Goal: Information Seeking & Learning: Compare options

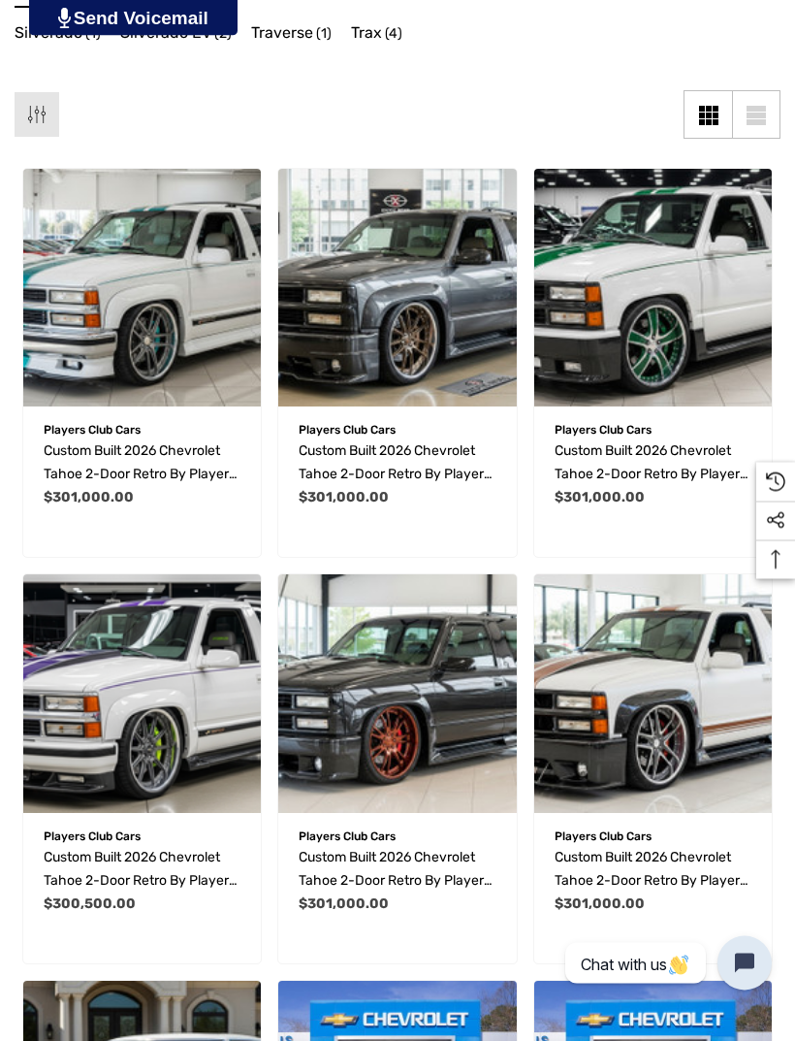
scroll to position [316, 0]
click at [666, 706] on img "Custom Built 2026 Chevrolet Tahoe 2-Door Retro by Players Club Cars | REF TAH20…" at bounding box center [653, 693] width 238 height 238
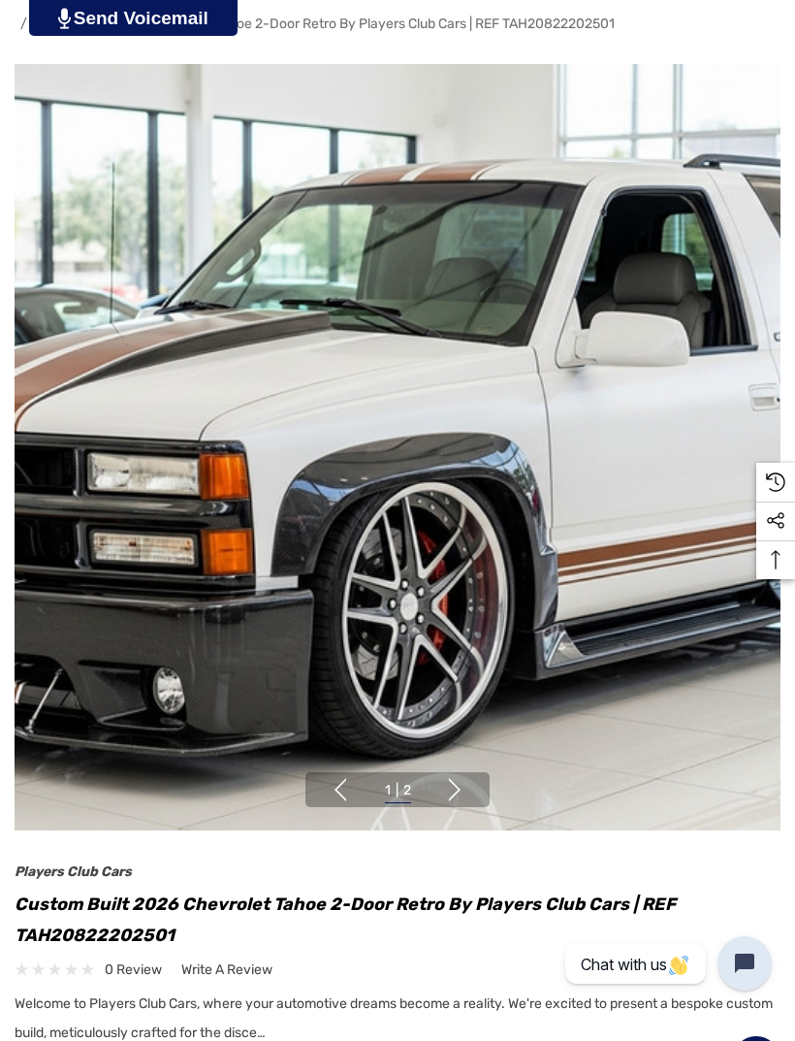
scroll to position [126, 0]
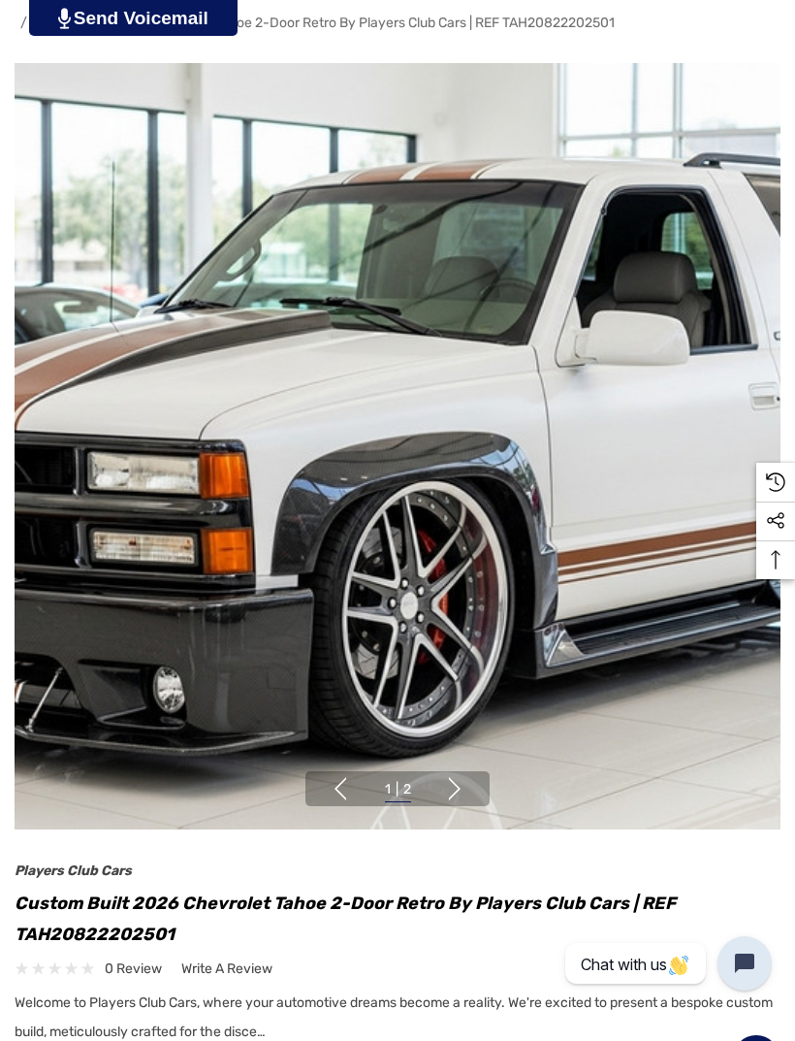
click at [467, 782] on button "Next" at bounding box center [454, 788] width 23 height 23
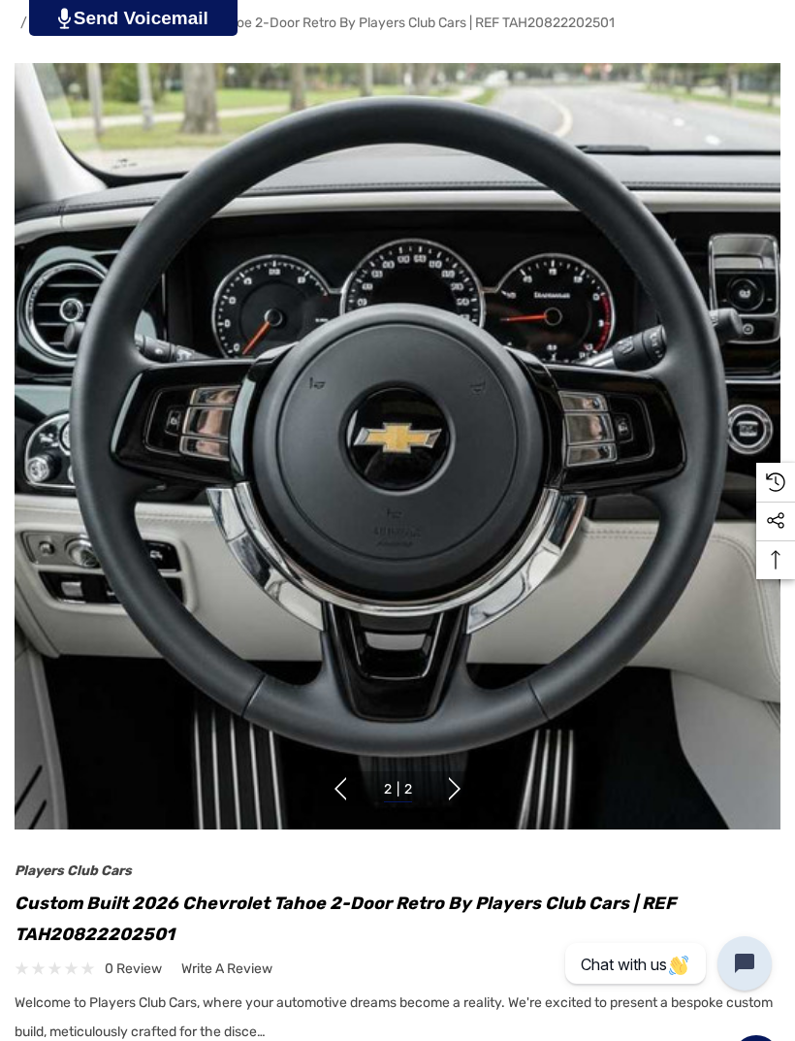
click at [359, 786] on ul "1 | 2 2 | 2" at bounding box center [398, 789] width 78 height 25
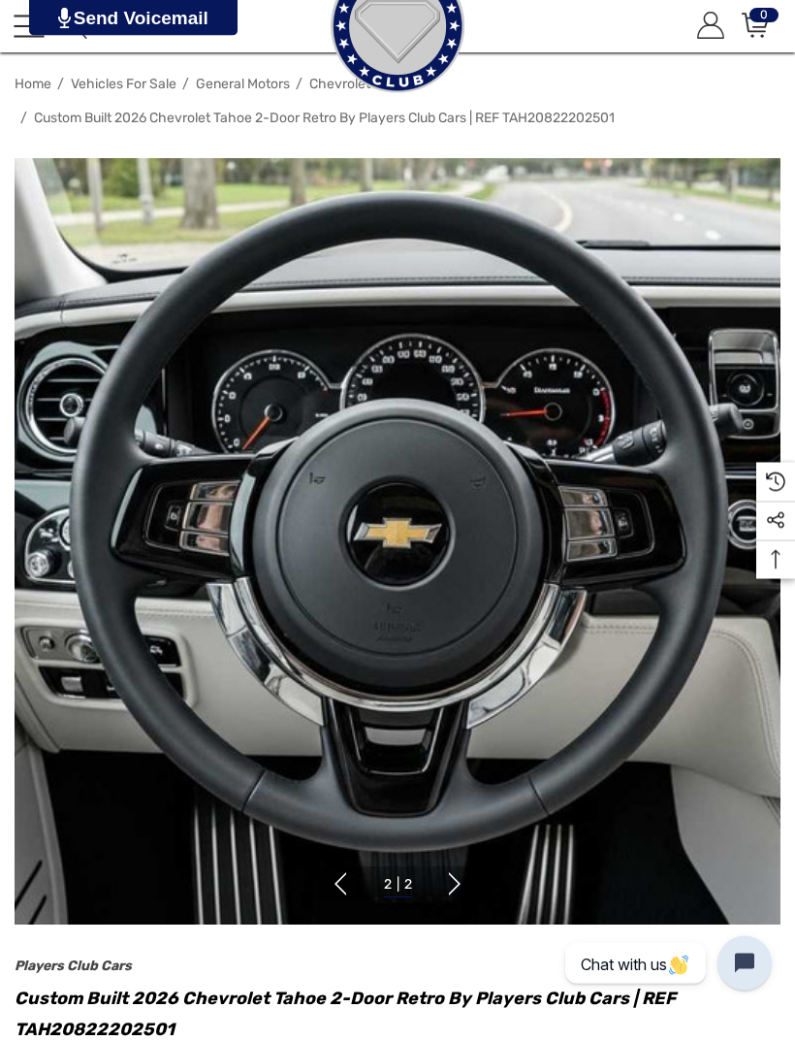
scroll to position [0, 0]
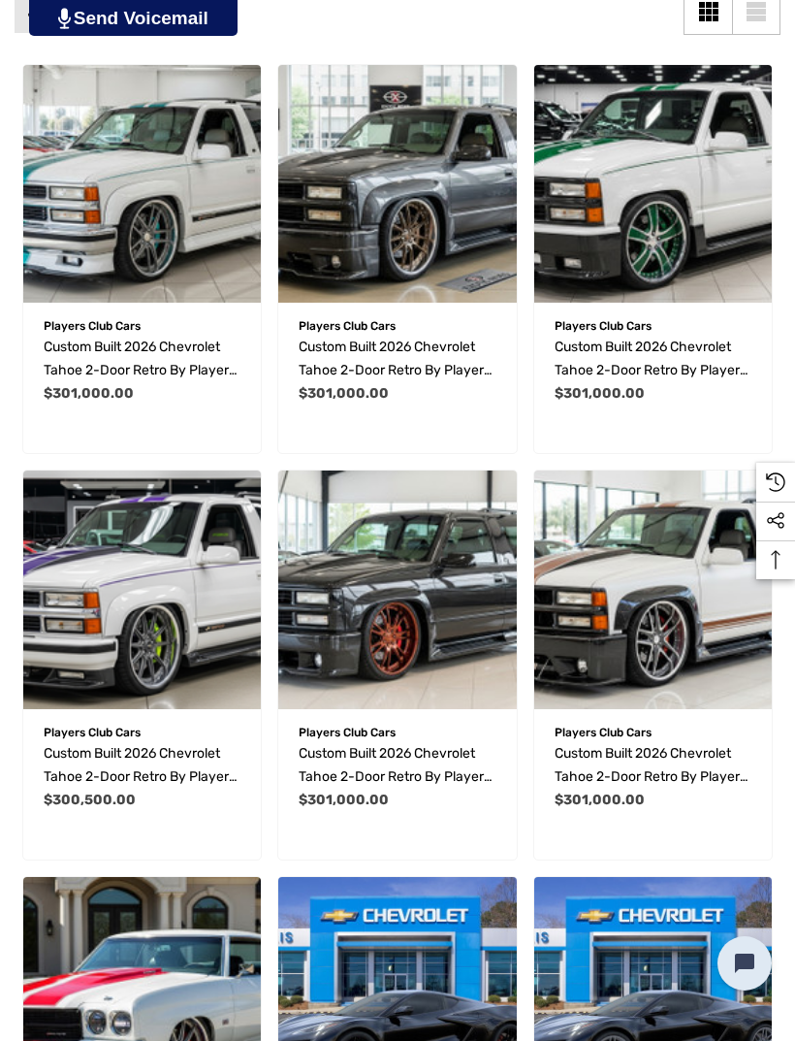
scroll to position [427, 0]
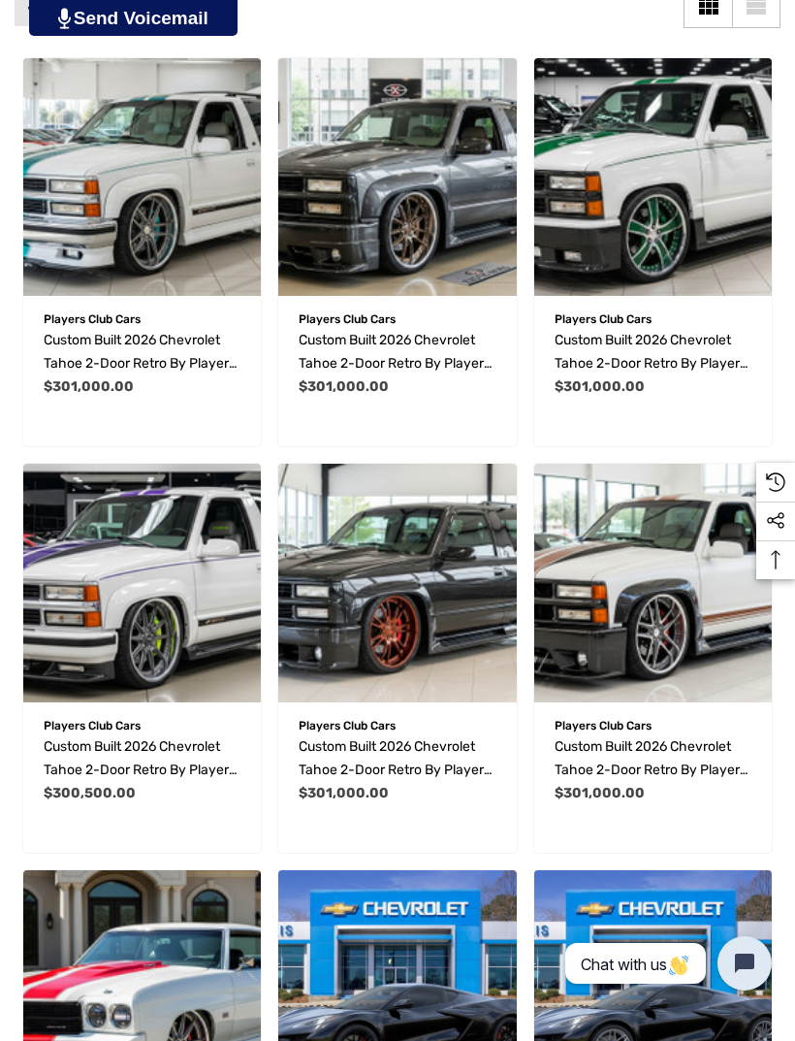
click at [387, 570] on img "Custom Built 2026 Chevrolet Tahoe 2-Door Retro by Players Club Cars | REF TAH20…" at bounding box center [397, 583] width 238 height 238
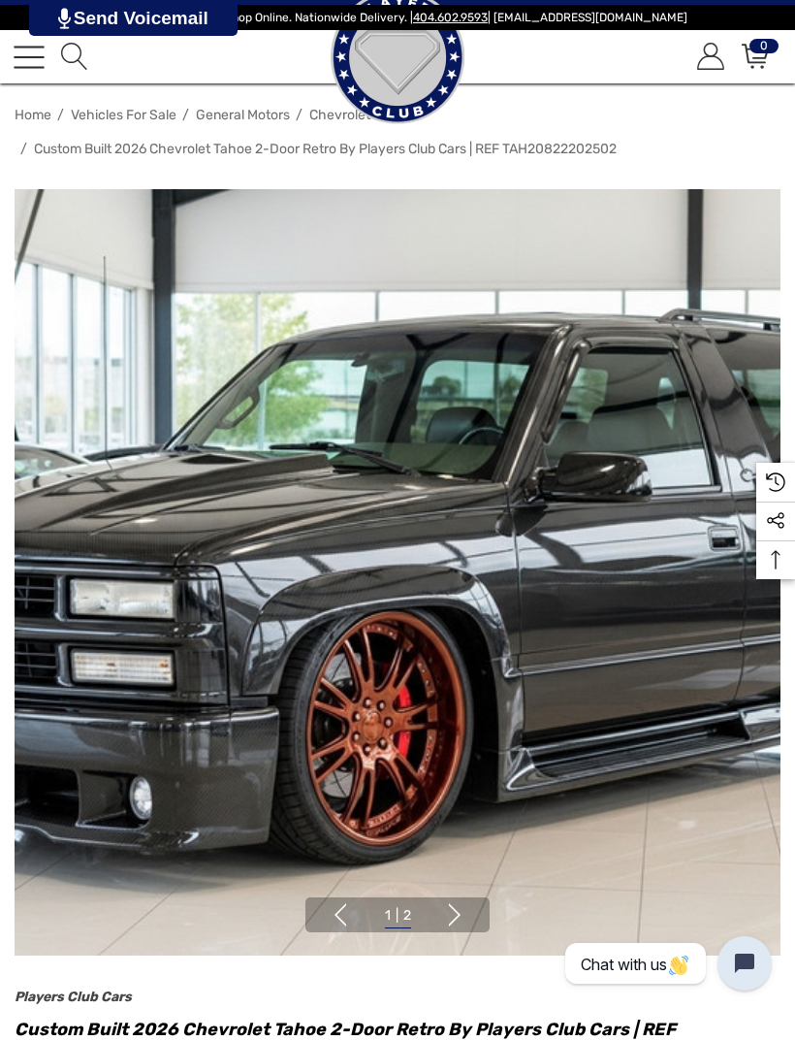
click at [458, 908] on button "Next" at bounding box center [454, 914] width 23 height 23
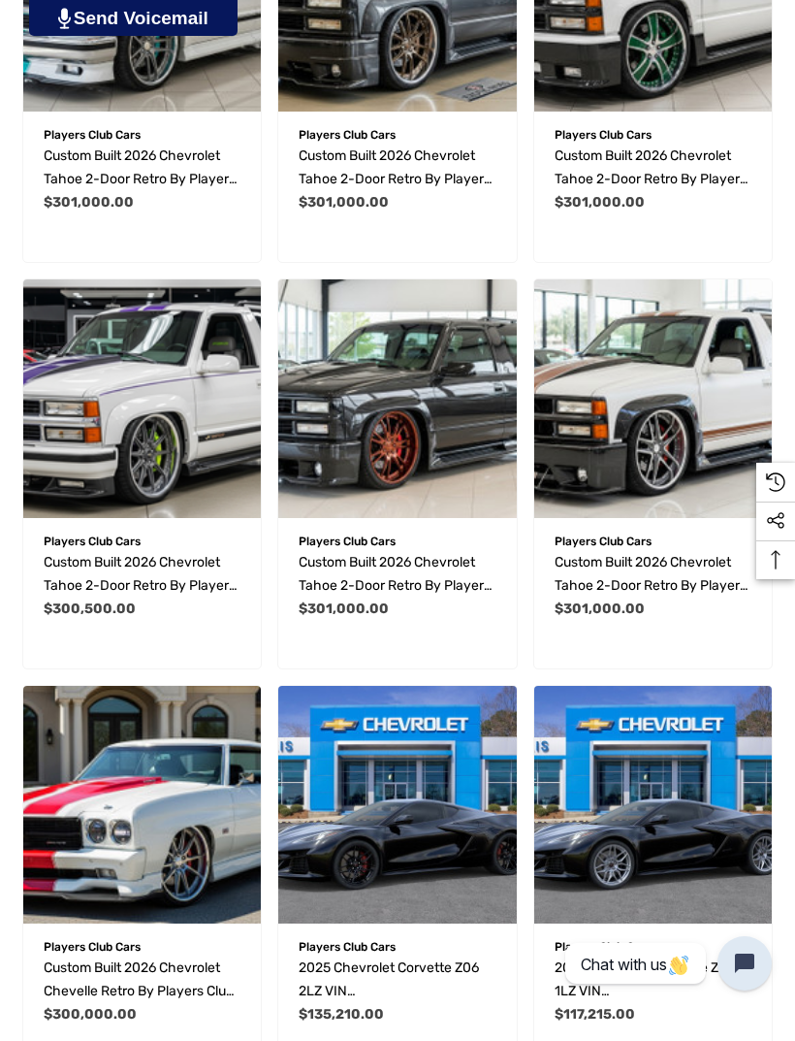
scroll to position [614, 0]
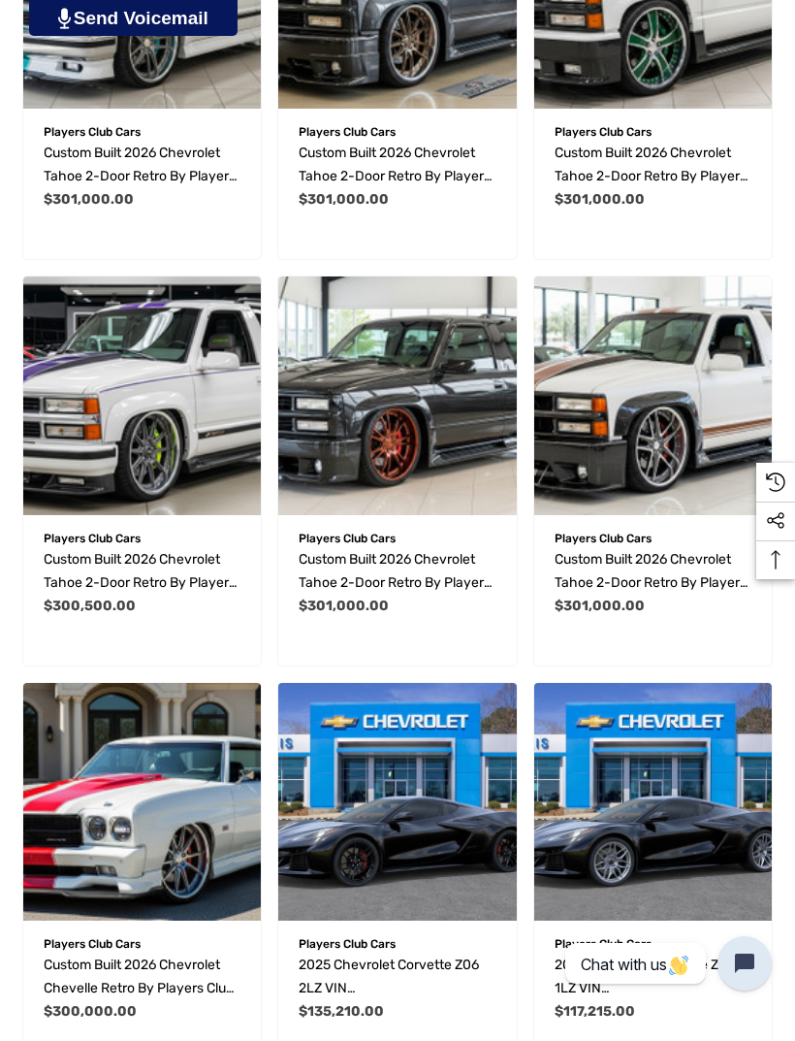
click at [153, 820] on img "Custom Built 2026 Chevrolet Chevelle Retro by Players Club Cars | REF CVRT08222…" at bounding box center [142, 802] width 238 height 238
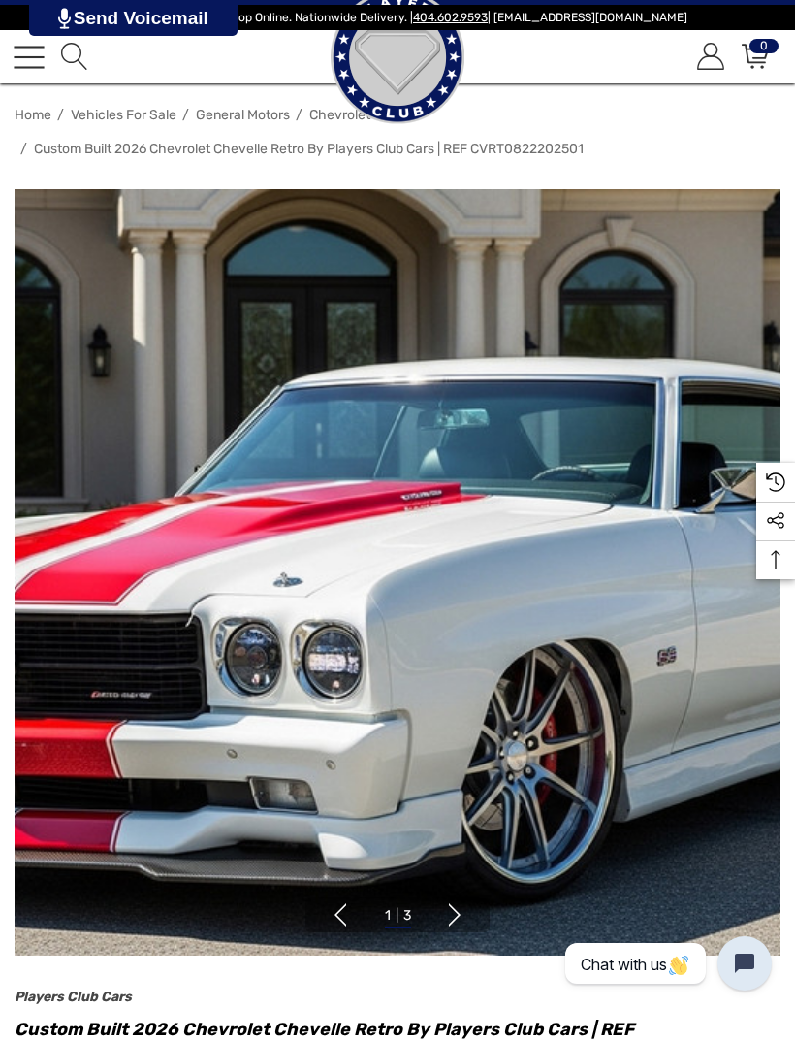
click at [457, 912] on button "Next" at bounding box center [454, 914] width 23 height 23
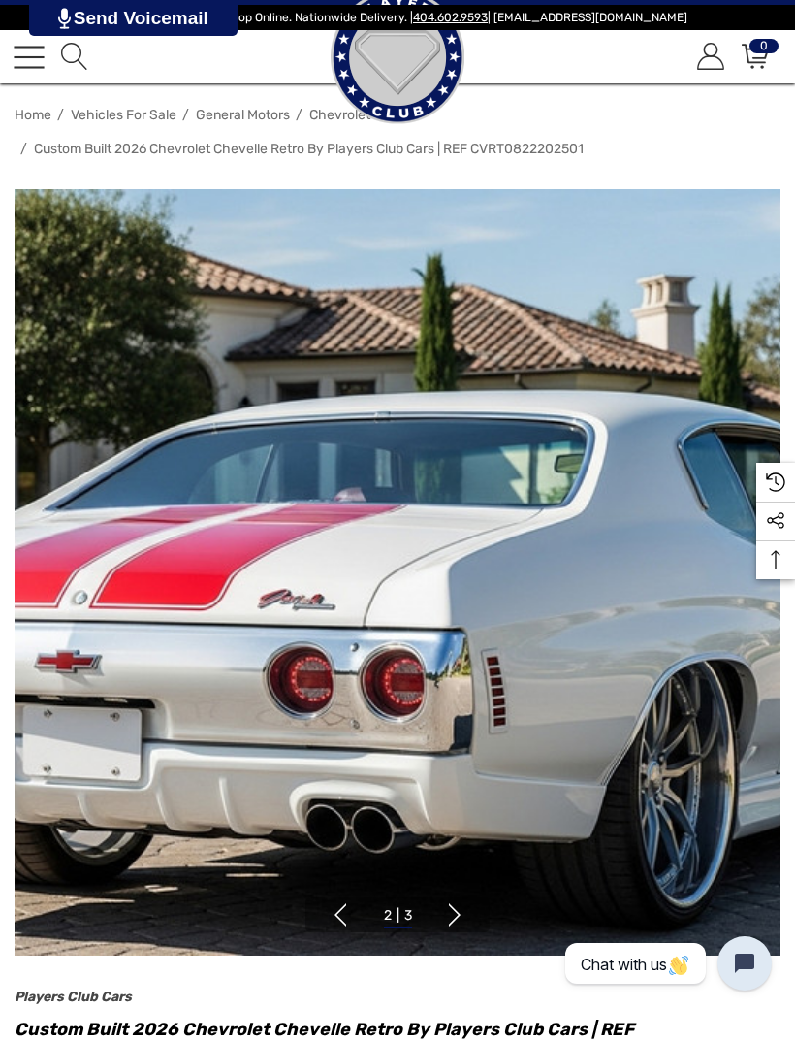
click at [449, 923] on button "Next" at bounding box center [454, 914] width 23 height 23
